Goal: Information Seeking & Learning: Check status

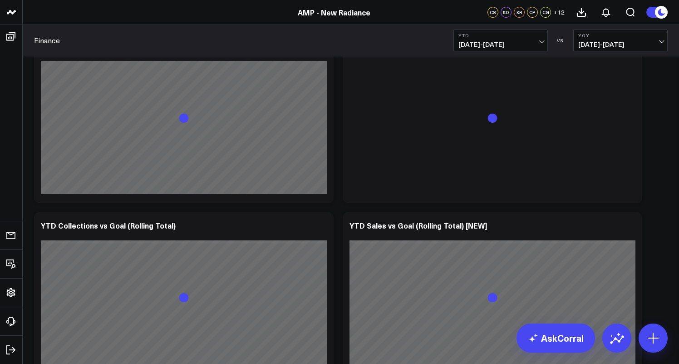
scroll to position [443, 0]
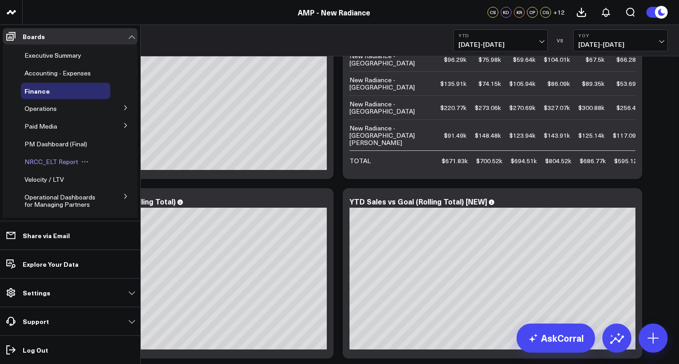
click at [52, 159] on span "NRCC_ELT Report" at bounding box center [52, 161] width 54 height 9
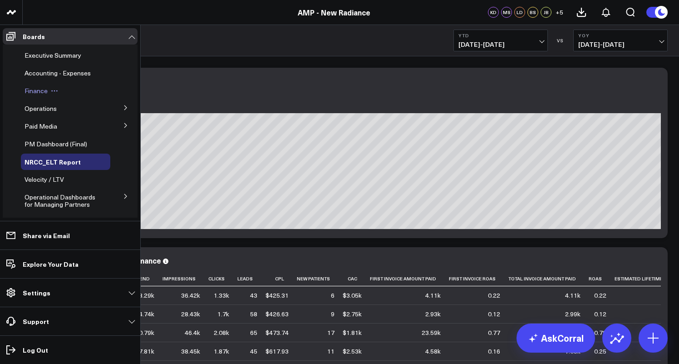
click at [47, 89] on span "Finance" at bounding box center [36, 90] width 23 height 9
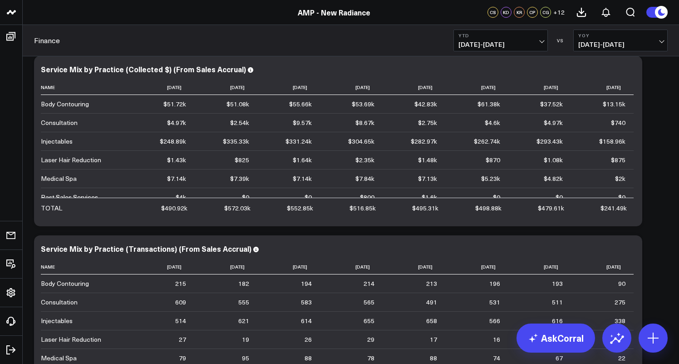
click at [540, 44] on span "[DATE] - [DATE]" at bounding box center [501, 44] width 84 height 7
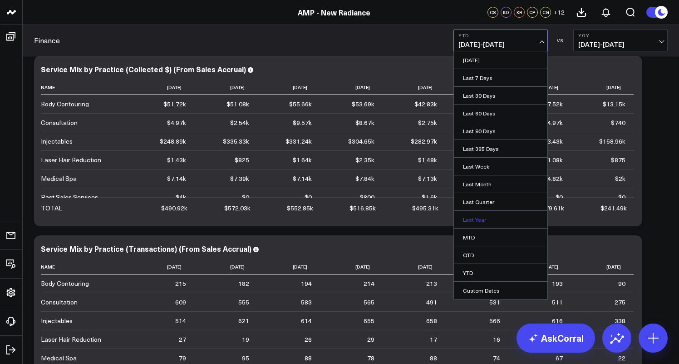
click at [480, 220] on link "Last Year" at bounding box center [501, 219] width 94 height 17
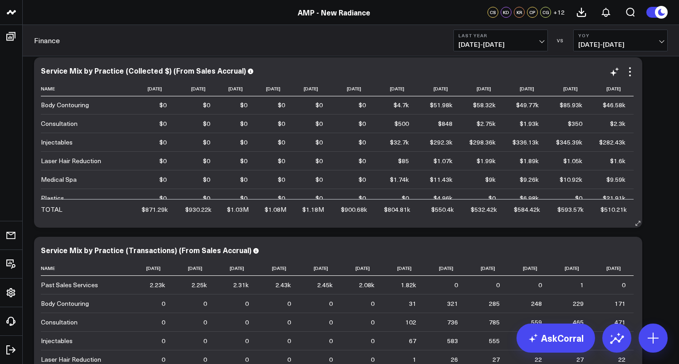
scroll to position [21, 0]
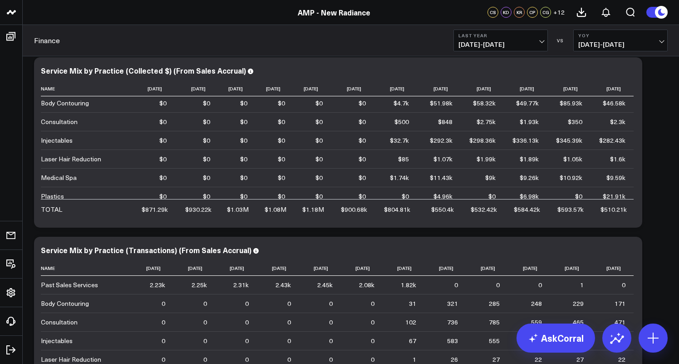
click at [312, 46] on div "Finance Last Year [DATE] - [DATE] VS YoY [DATE] - [DATE]" at bounding box center [351, 40] width 657 height 31
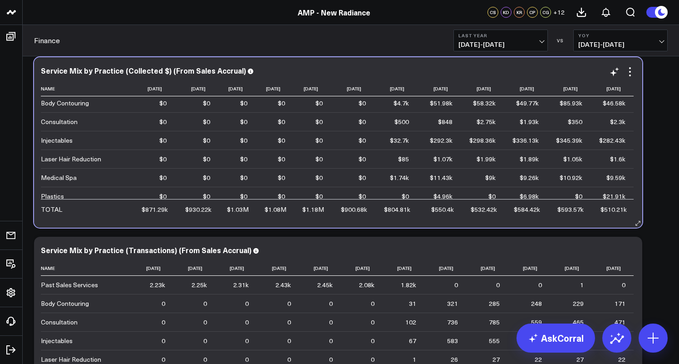
click at [312, 63] on div "Service Mix by Practice (Collected $) (From Sales Accrual) Name [DATE] [DATE] […" at bounding box center [338, 142] width 609 height 170
click at [313, 67] on div "Service Mix by Practice (Collected $) (From Sales Accrual)" at bounding box center [338, 70] width 595 height 8
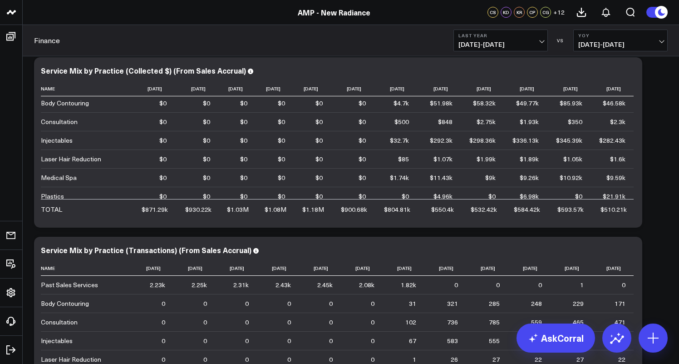
click at [335, 39] on div "Finance Last Year [DATE] - [DATE] VS YoY [DATE] - [DATE]" at bounding box center [351, 40] width 657 height 31
click at [360, 13] on link "AMP - New Radiance" at bounding box center [334, 12] width 73 height 10
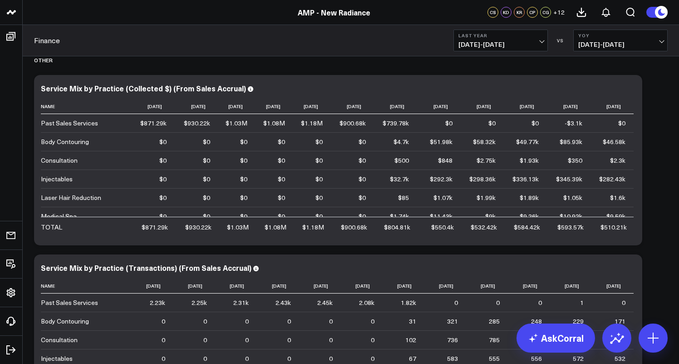
click at [533, 39] on button "Last Year 01/01/24 - 12/31/24" at bounding box center [501, 41] width 94 height 22
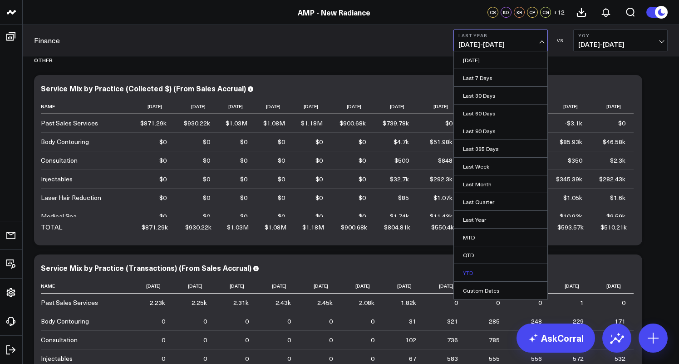
click at [469, 271] on link "YTD" at bounding box center [501, 272] width 94 height 17
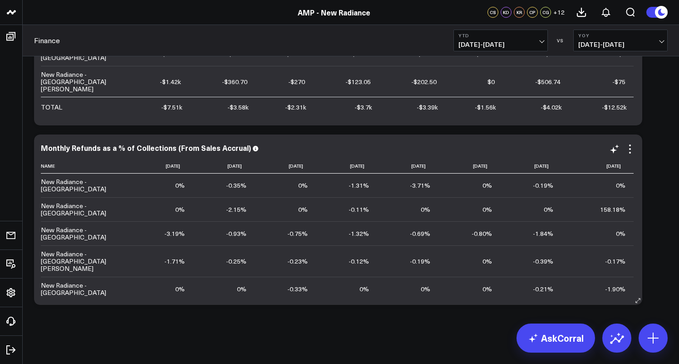
scroll to position [4315, 0]
